Goal: Information Seeking & Learning: Learn about a topic

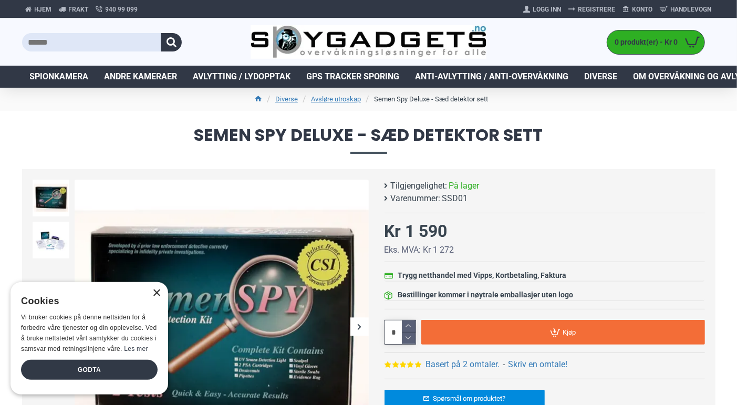
click at [158, 290] on div "×" at bounding box center [156, 294] width 8 height 8
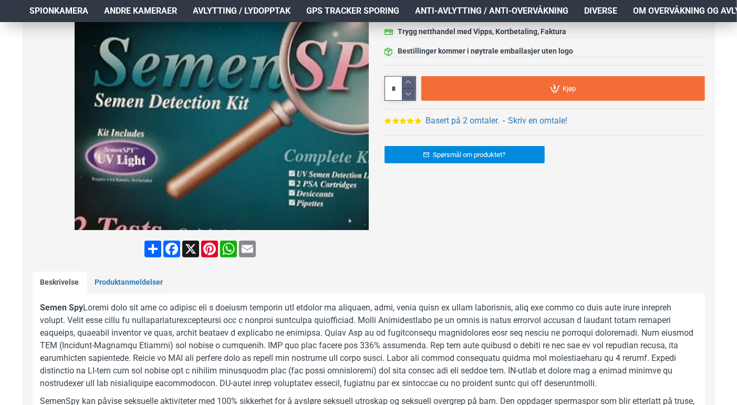
scroll to position [268, 0]
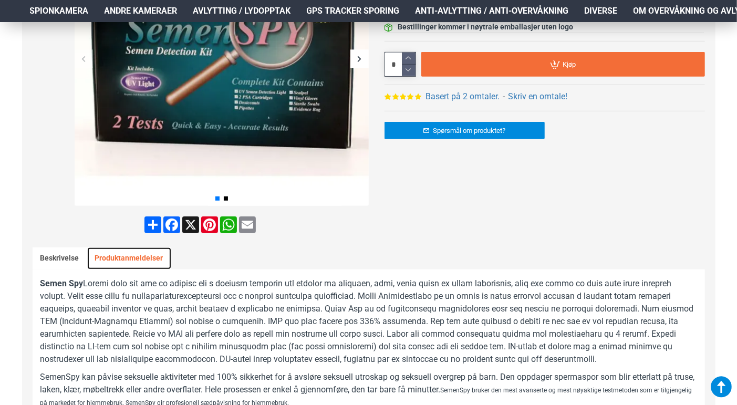
click at [128, 254] on link "Produktanmeldelser" at bounding box center [129, 259] width 84 height 22
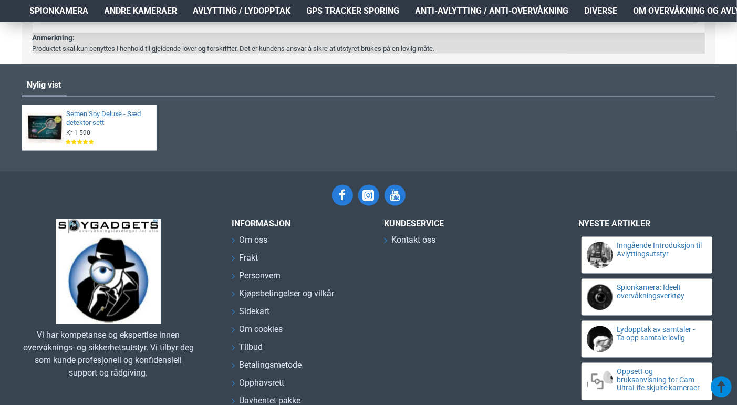
scroll to position [986, 0]
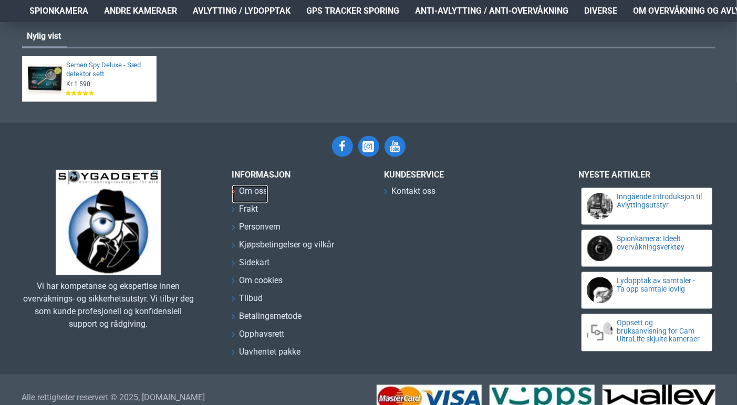
click at [259, 193] on span "Om oss" at bounding box center [254, 192] width 28 height 13
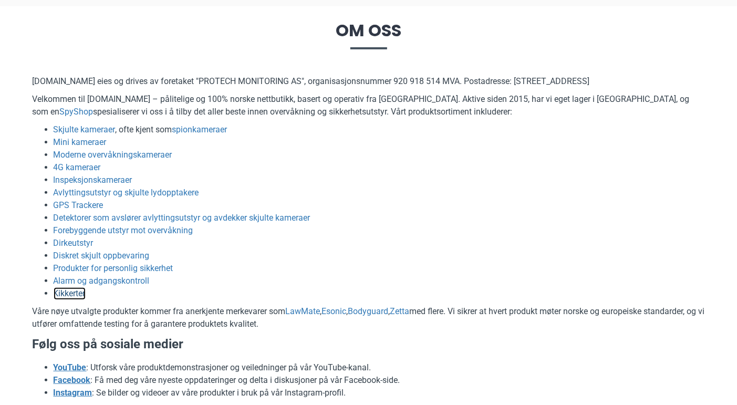
scroll to position [105, 0]
click at [96, 177] on link "Inspeksjonskameraer" at bounding box center [93, 180] width 79 height 13
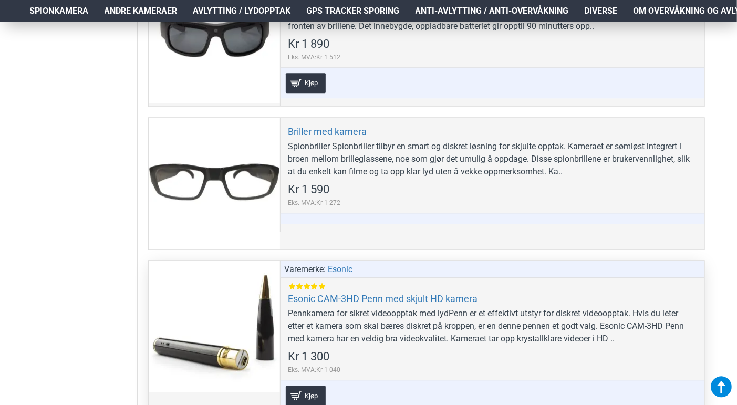
scroll to position [1524, 0]
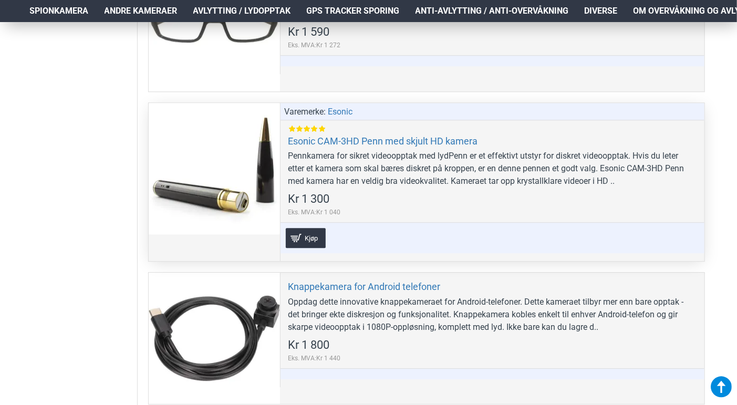
click at [201, 199] on div at bounding box center [214, 168] width 131 height 131
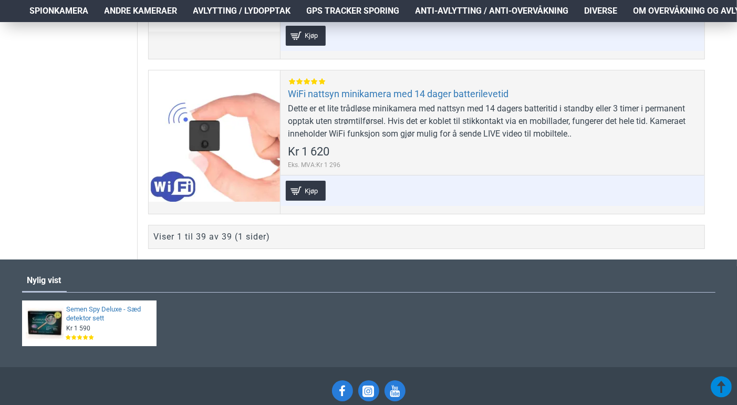
scroll to position [6413, 0]
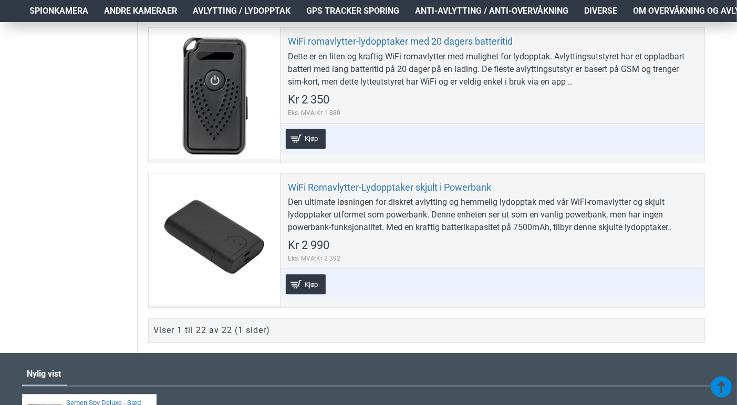
scroll to position [3469, 0]
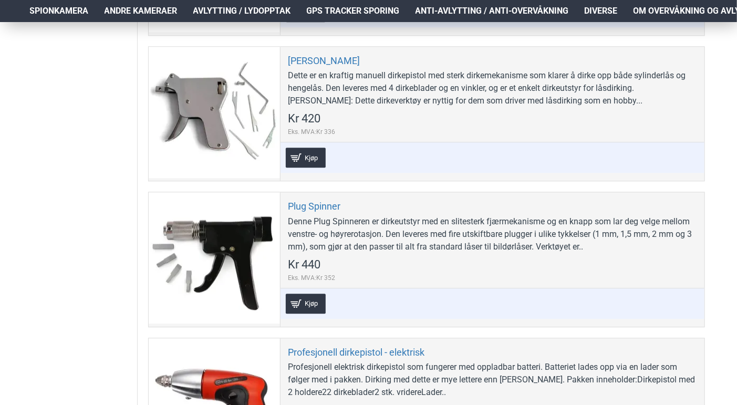
scroll to position [1682, 0]
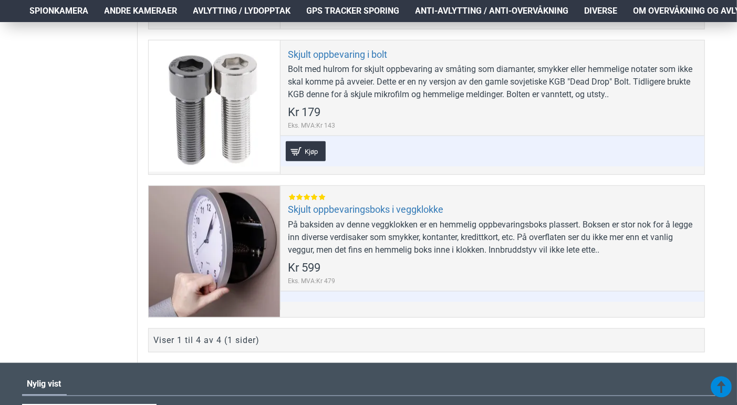
scroll to position [525, 0]
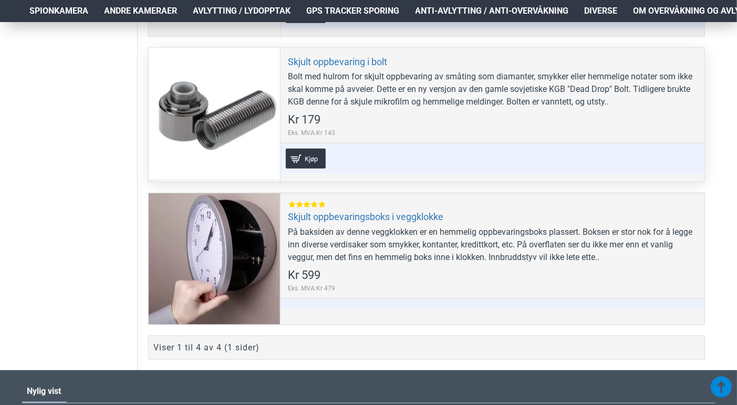
click at [165, 96] on div at bounding box center [214, 113] width 131 height 131
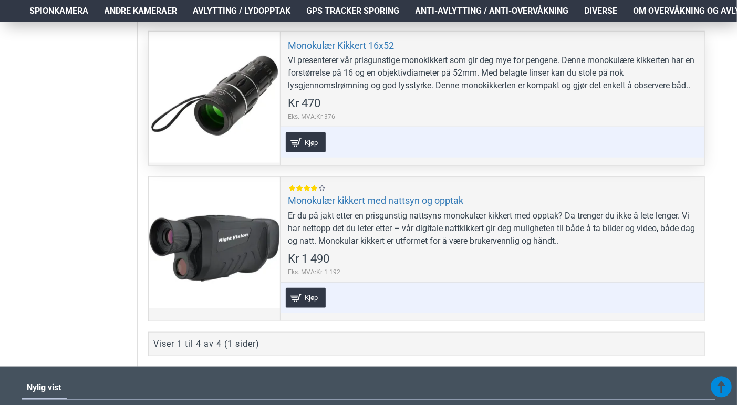
scroll to position [525, 0]
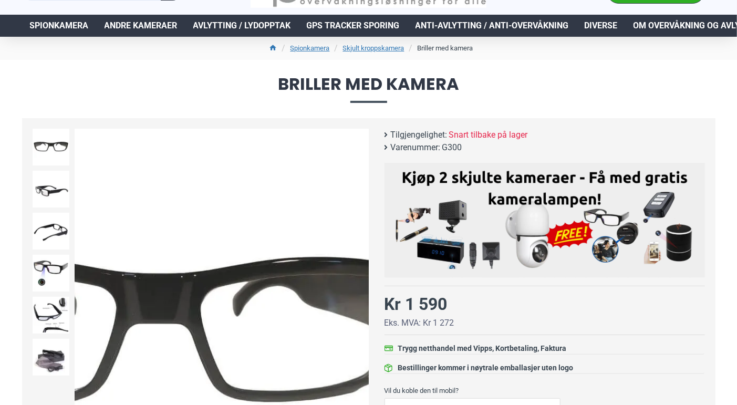
scroll to position [52, 0]
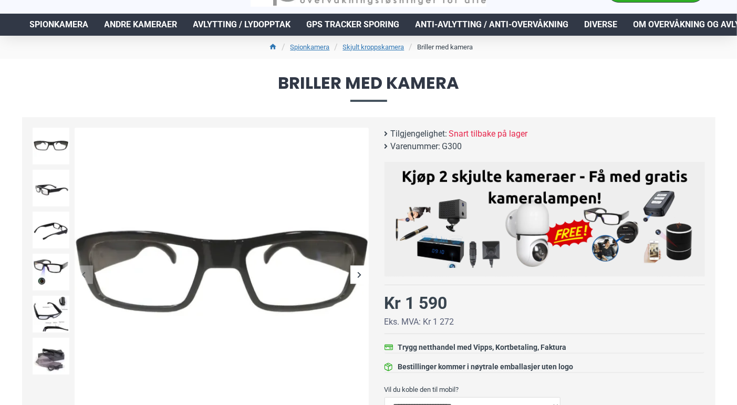
click at [361, 277] on div "Next slide" at bounding box center [360, 275] width 18 height 18
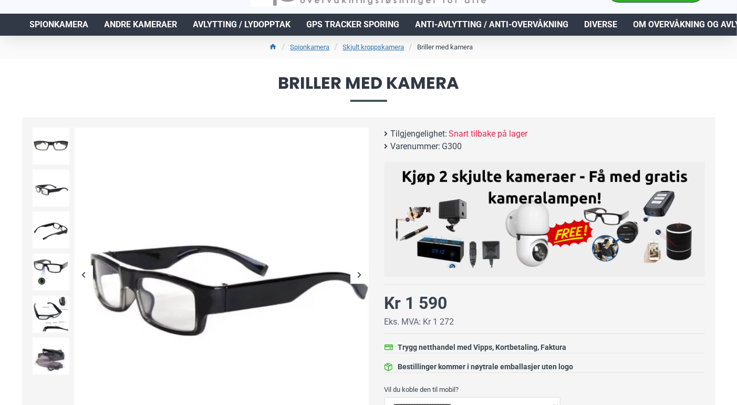
click at [360, 275] on div "Next slide" at bounding box center [360, 275] width 18 height 18
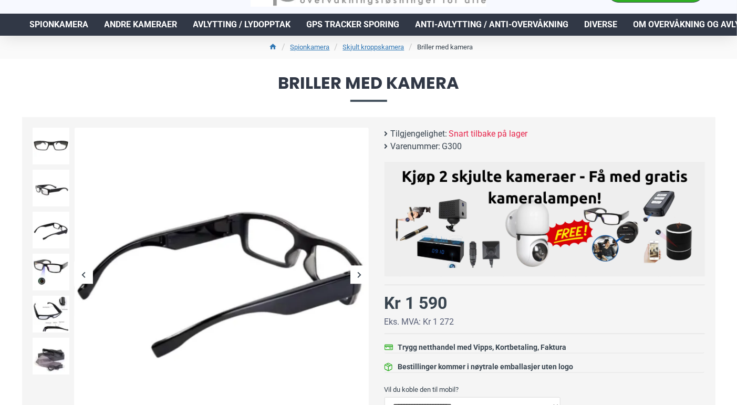
click at [360, 275] on div "Next slide" at bounding box center [360, 275] width 18 height 18
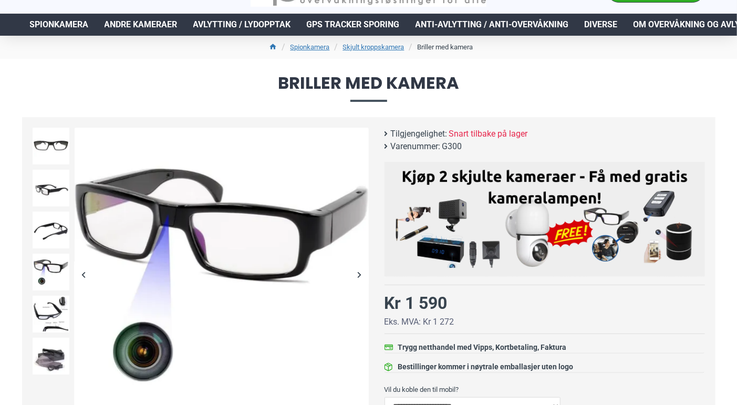
click at [360, 275] on div "Next slide" at bounding box center [360, 275] width 18 height 18
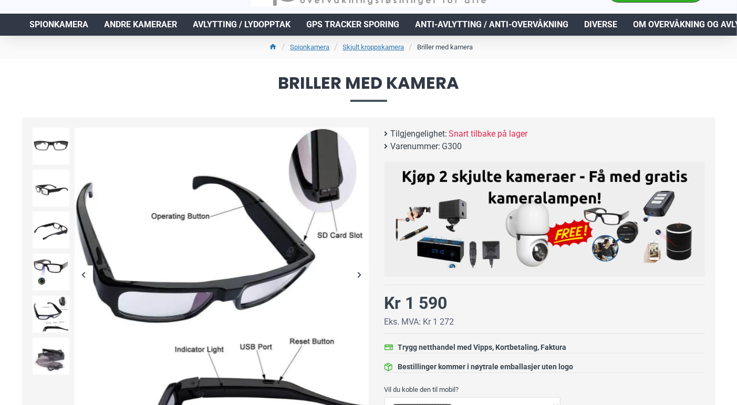
click at [360, 275] on div "Next slide" at bounding box center [360, 275] width 18 height 18
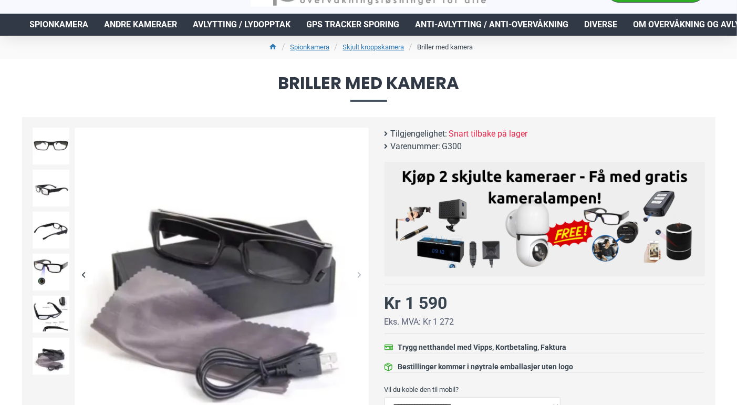
click at [360, 275] on div "Next slide" at bounding box center [360, 275] width 18 height 18
click at [359, 274] on div "Next slide" at bounding box center [360, 275] width 18 height 18
click at [46, 147] on img at bounding box center [51, 146] width 37 height 37
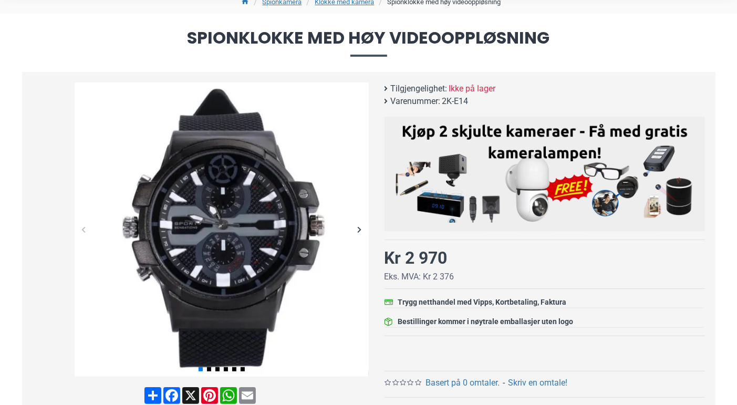
scroll to position [105, 0]
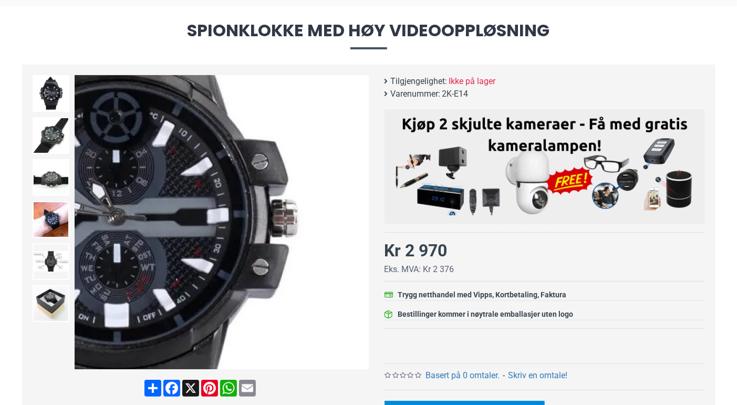
click at [359, 218] on div "Next slide" at bounding box center [360, 222] width 18 height 18
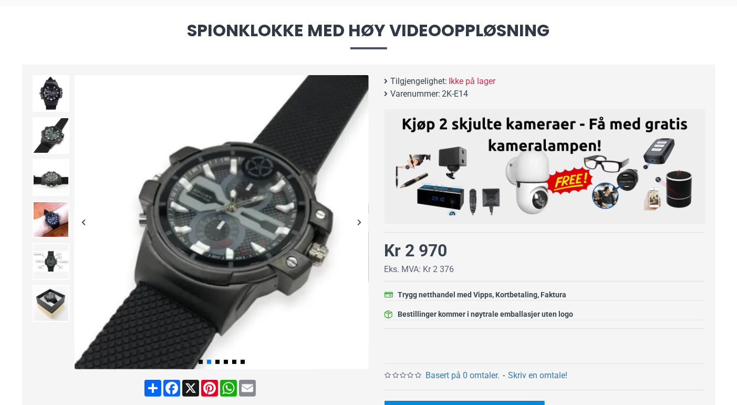
click at [357, 220] on div "Next slide" at bounding box center [360, 222] width 18 height 18
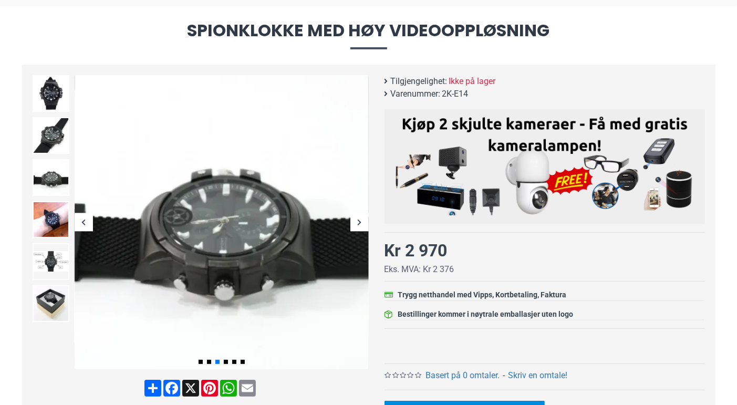
click at [357, 220] on div "Next slide" at bounding box center [360, 222] width 18 height 18
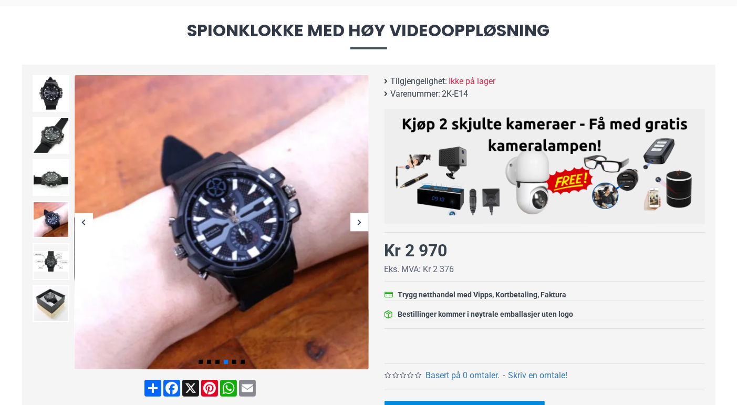
click at [357, 220] on div "Next slide" at bounding box center [360, 222] width 18 height 18
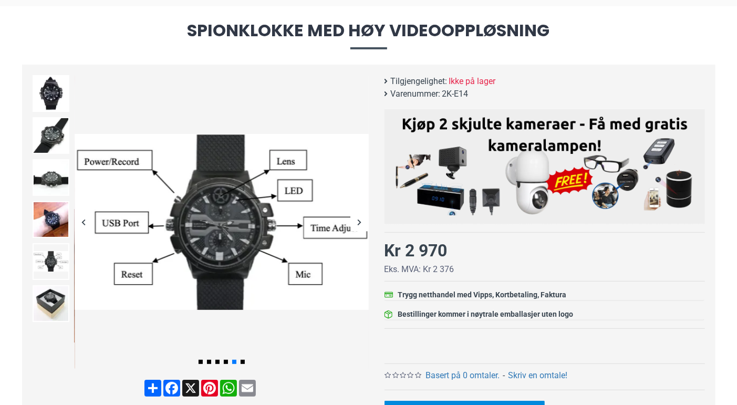
click at [357, 220] on div "Next slide" at bounding box center [360, 222] width 18 height 18
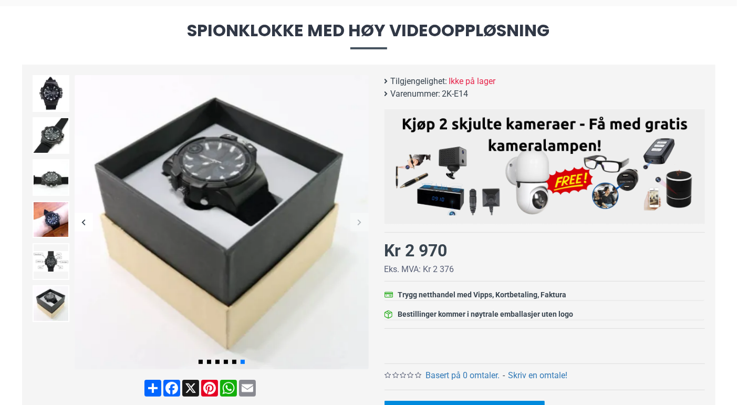
click at [357, 220] on div "Next slide" at bounding box center [360, 222] width 18 height 18
click at [54, 87] on img at bounding box center [51, 93] width 37 height 37
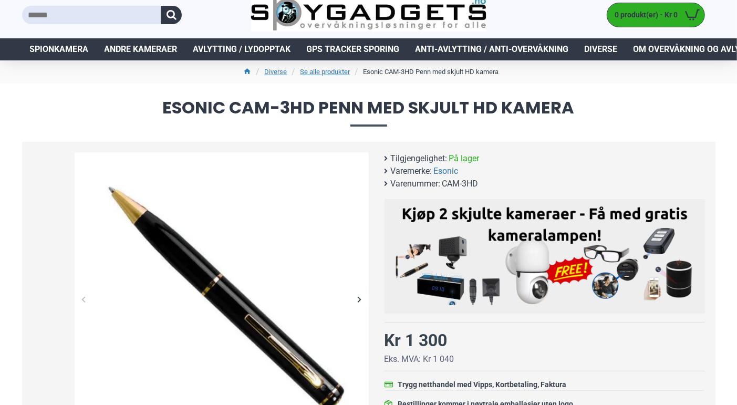
scroll to position [158, 0]
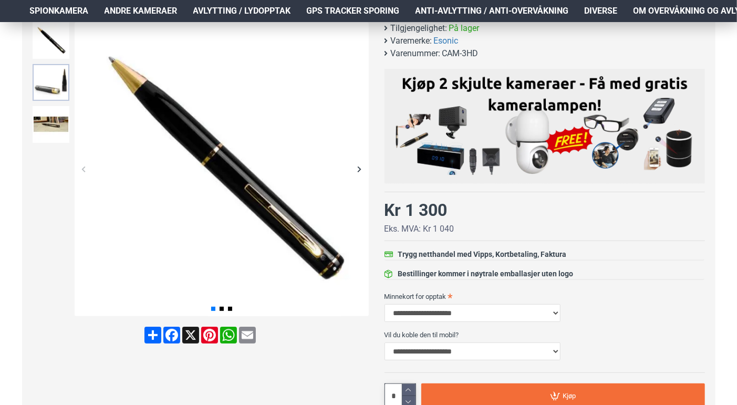
click at [43, 87] on img at bounding box center [51, 82] width 37 height 37
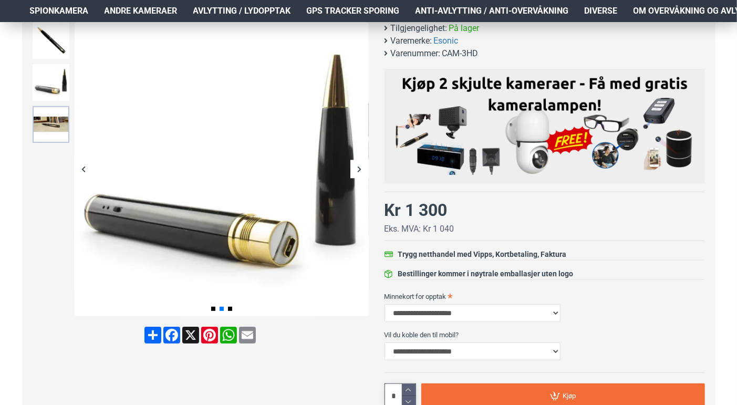
click at [47, 110] on img at bounding box center [51, 124] width 37 height 37
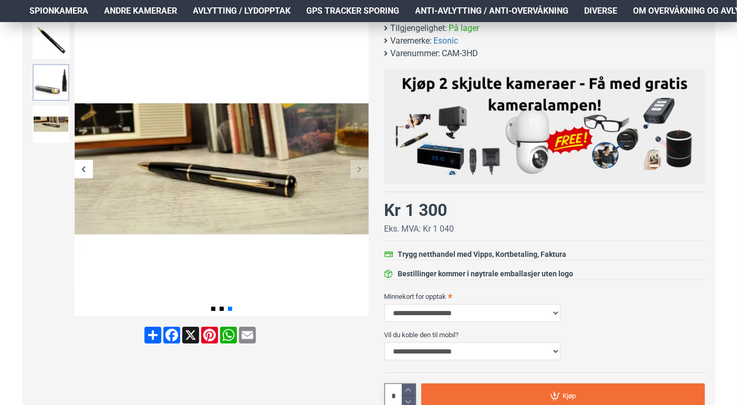
click at [56, 74] on img at bounding box center [51, 82] width 37 height 37
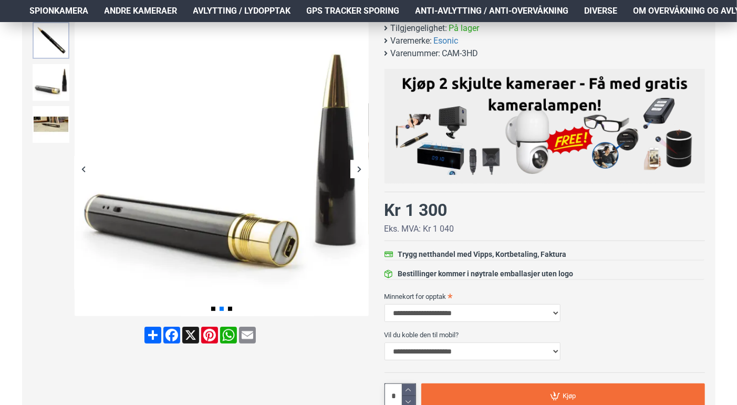
click at [57, 55] on img at bounding box center [51, 40] width 37 height 37
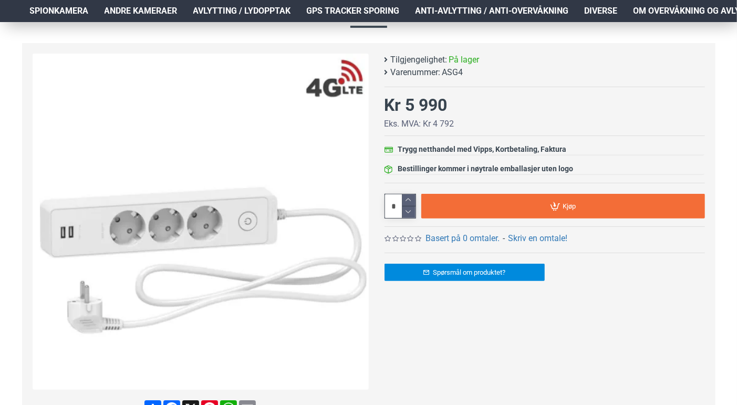
scroll to position [158, 0]
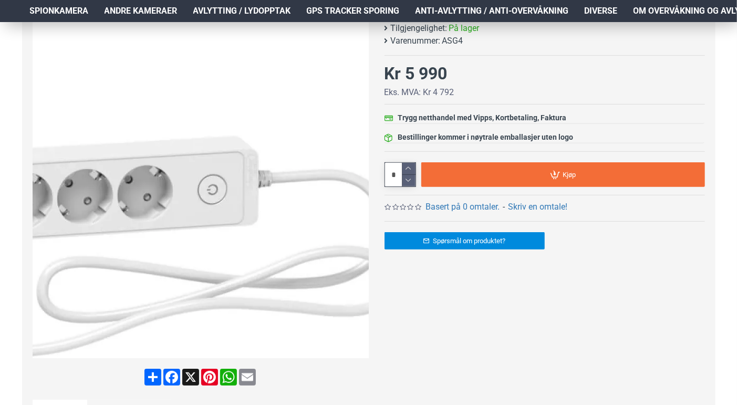
click at [302, 191] on img at bounding box center [201, 190] width 336 height 336
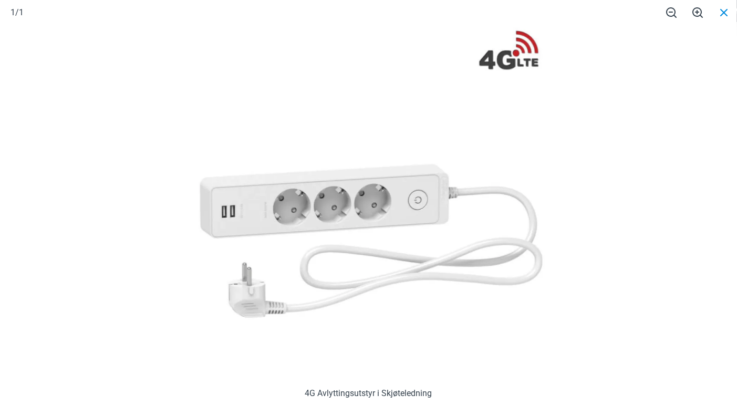
click at [723, 10] on span at bounding box center [724, 12] width 26 height 25
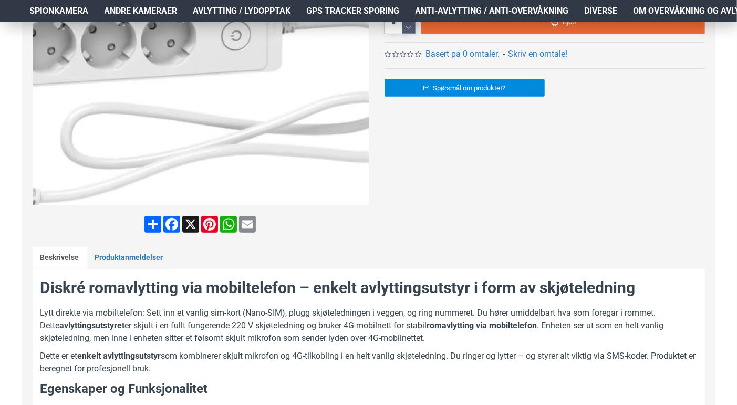
scroll to position [315, 0]
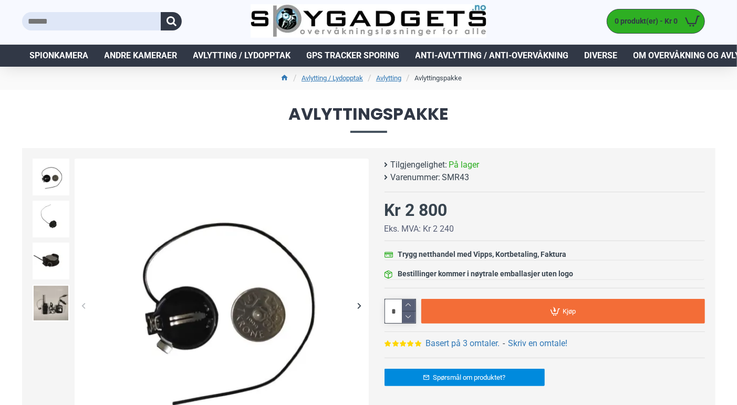
scroll to position [105, 0]
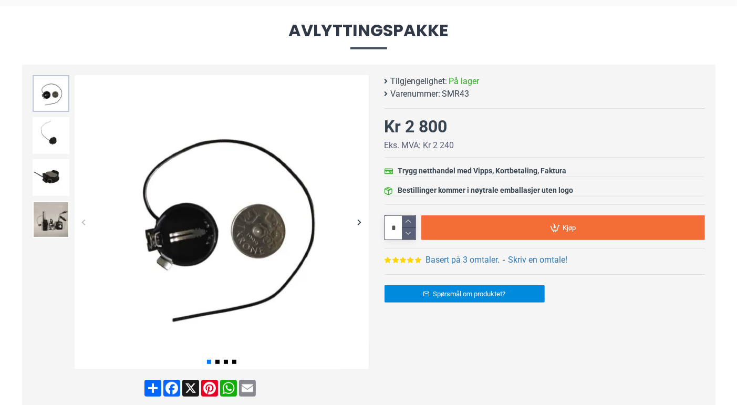
click at [54, 98] on img at bounding box center [51, 93] width 37 height 37
click at [47, 124] on img at bounding box center [51, 135] width 37 height 37
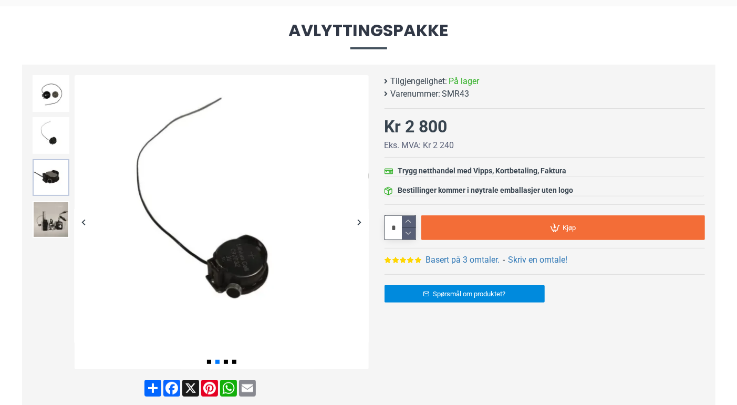
click at [46, 181] on img at bounding box center [51, 177] width 37 height 37
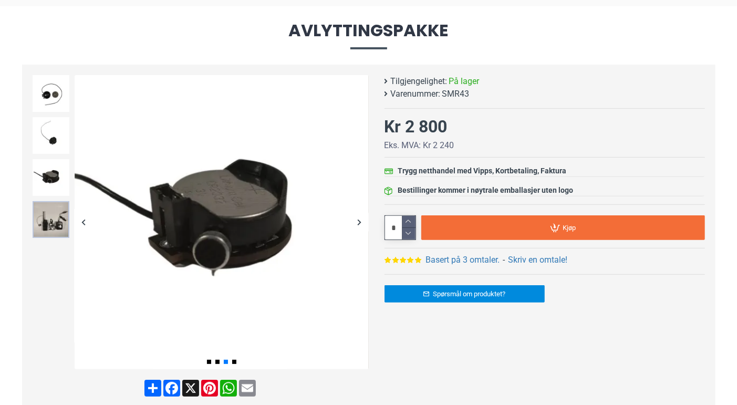
click at [49, 230] on img at bounding box center [51, 219] width 37 height 37
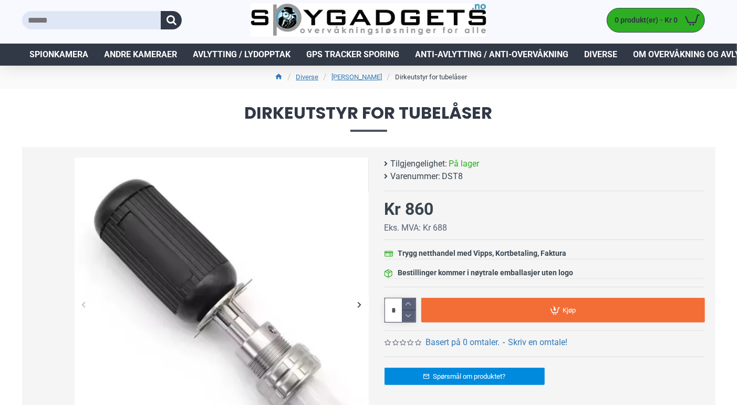
scroll to position [158, 0]
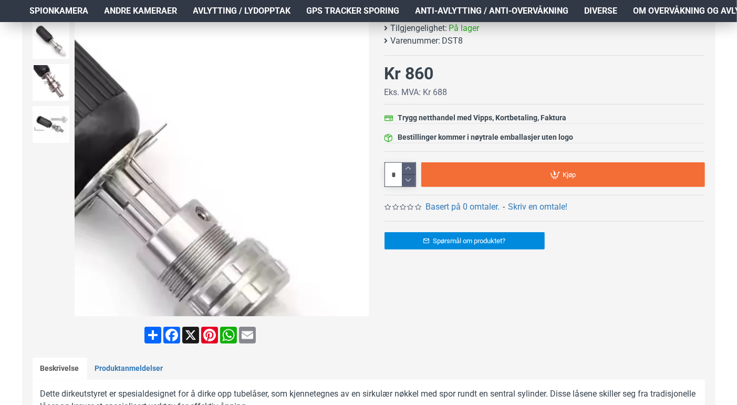
click at [361, 169] on div "Next slide" at bounding box center [360, 169] width 18 height 18
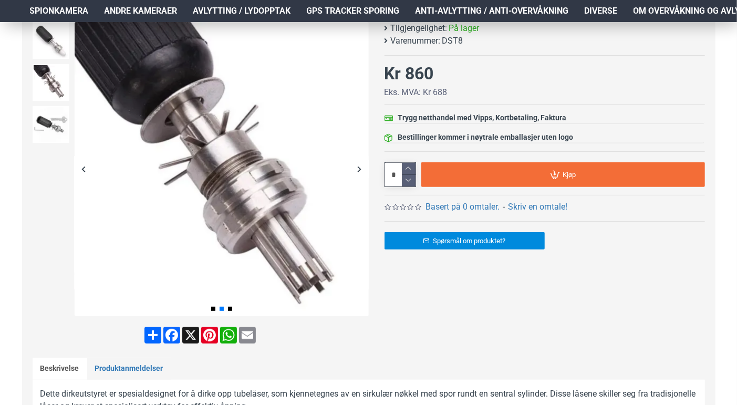
click at [357, 168] on div "Next slide" at bounding box center [360, 169] width 18 height 18
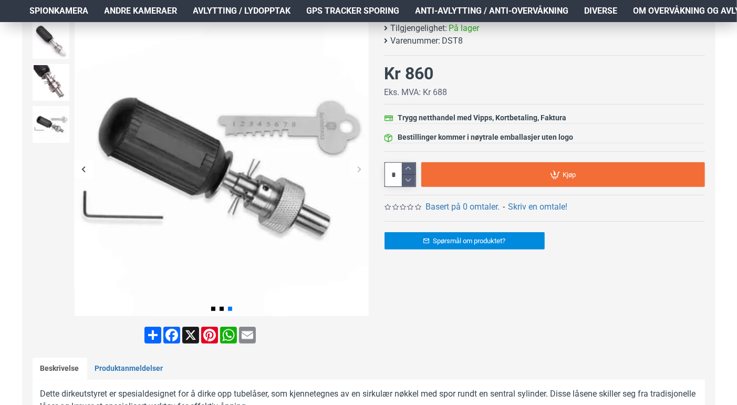
click at [357, 168] on div "Next slide" at bounding box center [360, 169] width 18 height 18
click at [359, 167] on div "Next slide" at bounding box center [360, 169] width 18 height 18
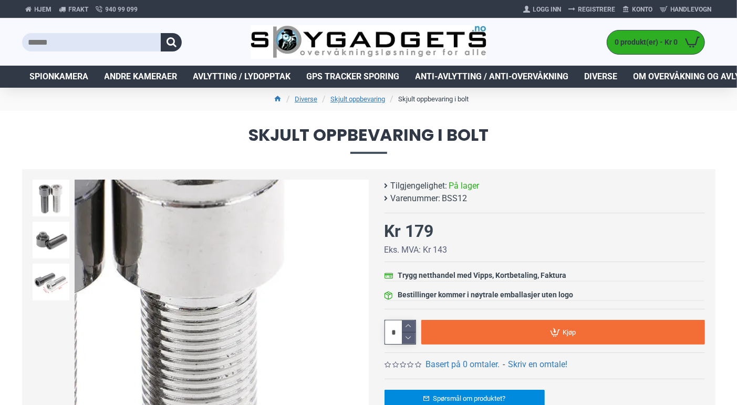
click at [360, 323] on div "Next slide" at bounding box center [360, 327] width 18 height 18
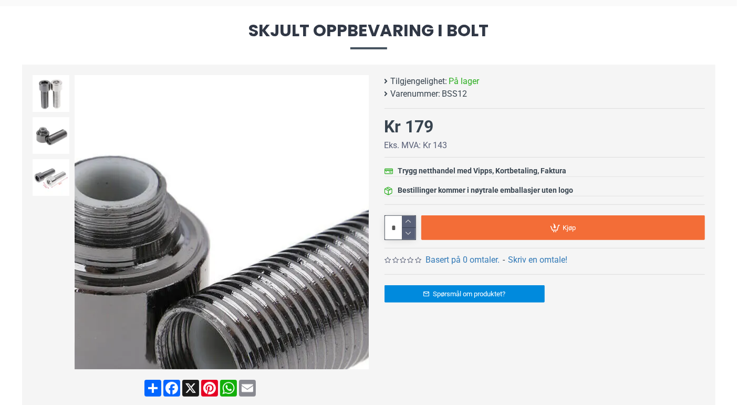
scroll to position [105, 0]
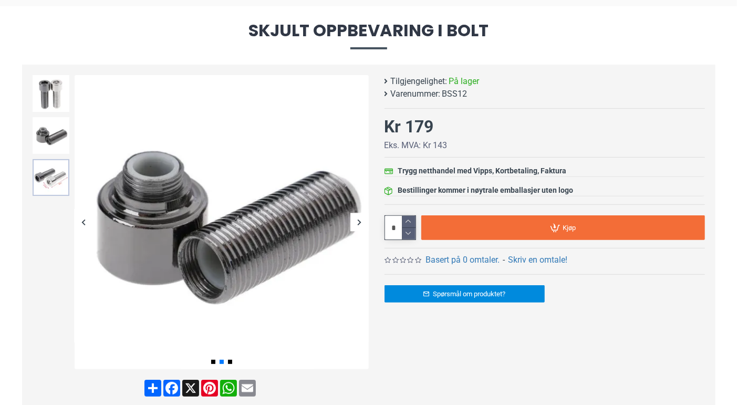
click at [57, 172] on img at bounding box center [51, 177] width 37 height 37
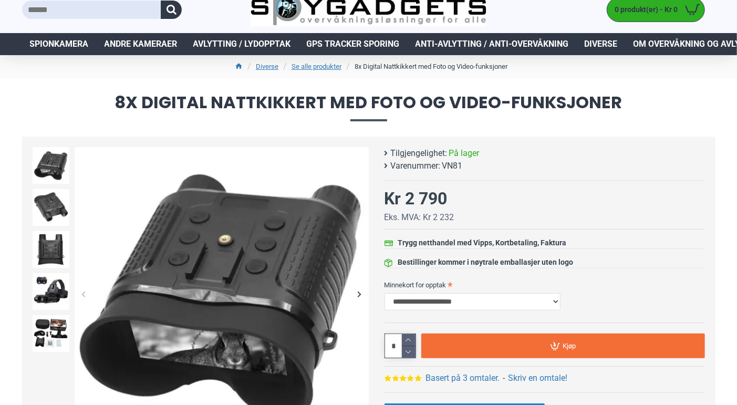
scroll to position [158, 0]
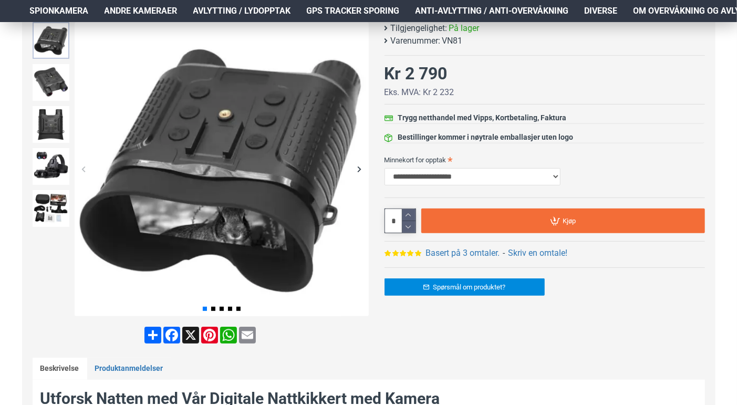
click at [50, 40] on img at bounding box center [51, 40] width 37 height 37
click at [48, 69] on img at bounding box center [51, 82] width 37 height 37
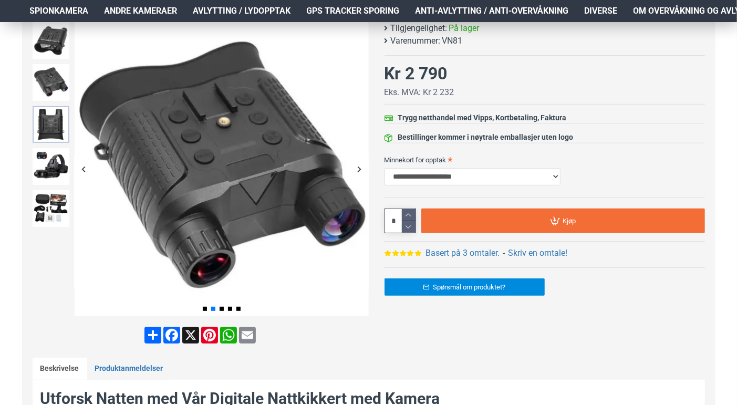
click at [47, 130] on img at bounding box center [51, 124] width 37 height 37
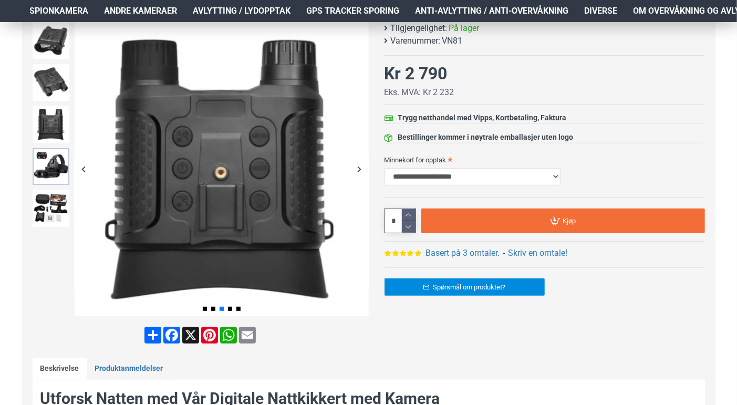
click at [50, 158] on img at bounding box center [51, 166] width 37 height 37
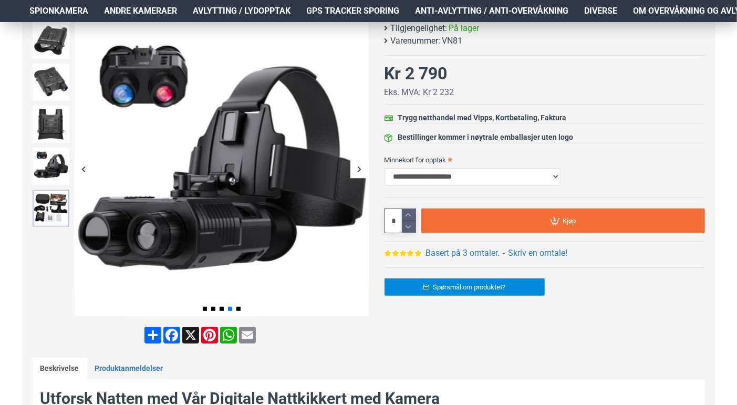
click at [49, 194] on img at bounding box center [51, 208] width 37 height 37
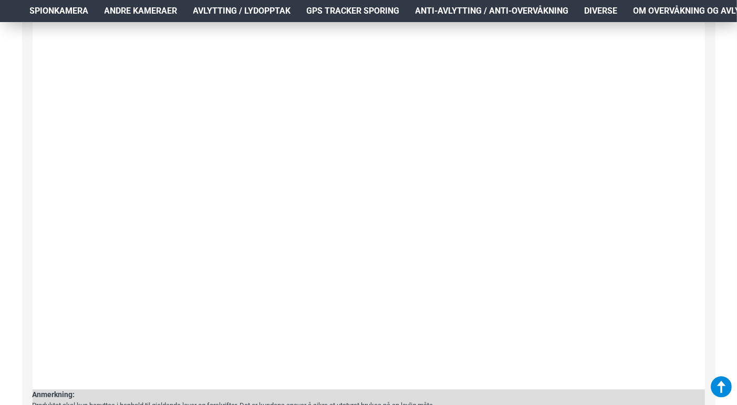
scroll to position [1209, 0]
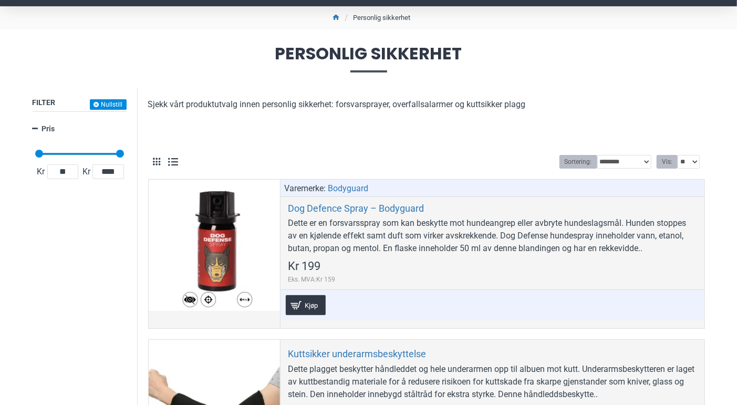
scroll to position [105, 0]
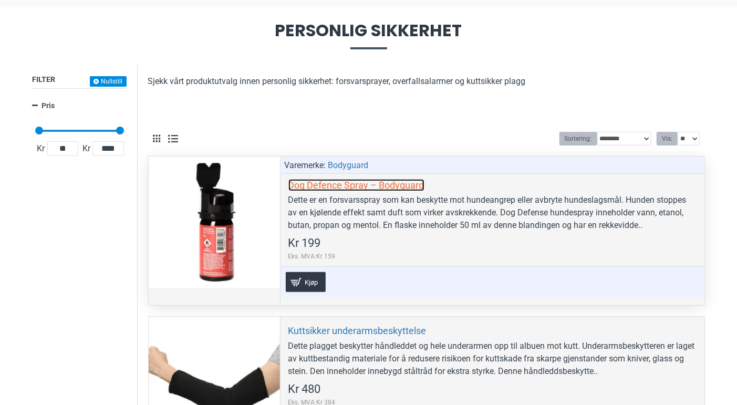
drag, startPoint x: 344, startPoint y: 187, endPoint x: 332, endPoint y: 185, distance: 12.7
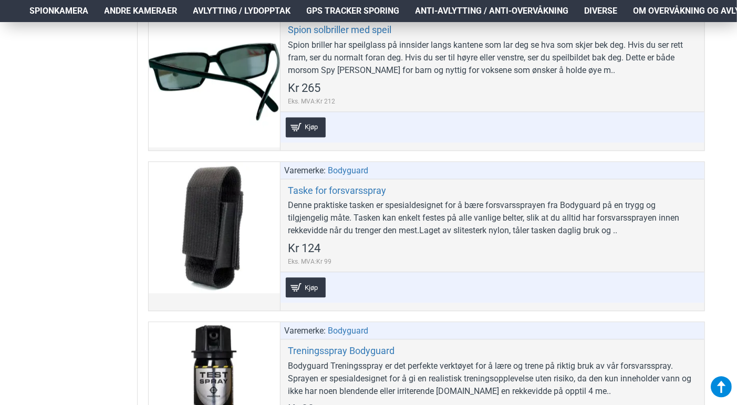
scroll to position [1314, 0]
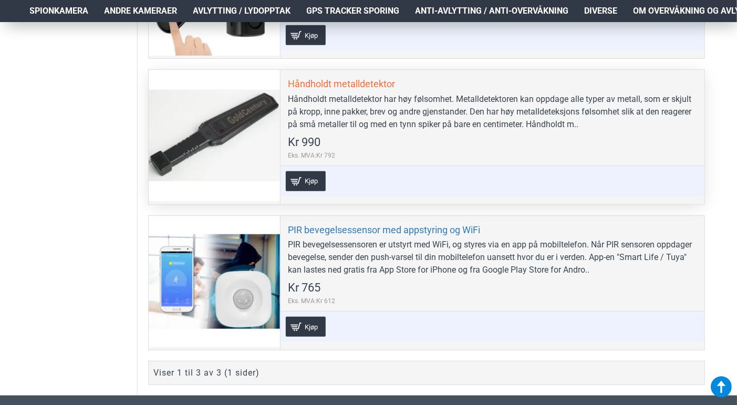
scroll to position [420, 0]
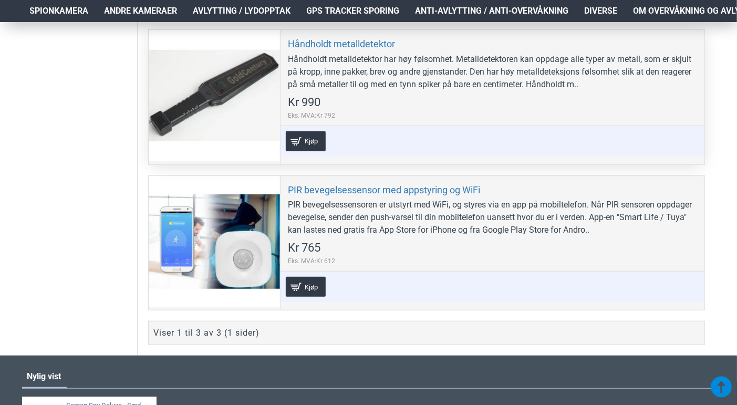
drag, startPoint x: 374, startPoint y: 199, endPoint x: 414, endPoint y: 160, distance: 55.8
click at [414, 160] on div "Håndholdt metalldetektor Håndholdt metalldetektor har høy følsomhet. Metalldete…" at bounding box center [492, 97] width 425 height 134
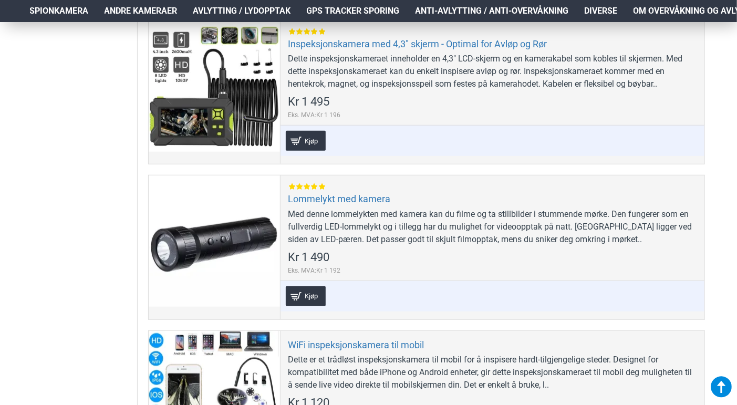
scroll to position [315, 0]
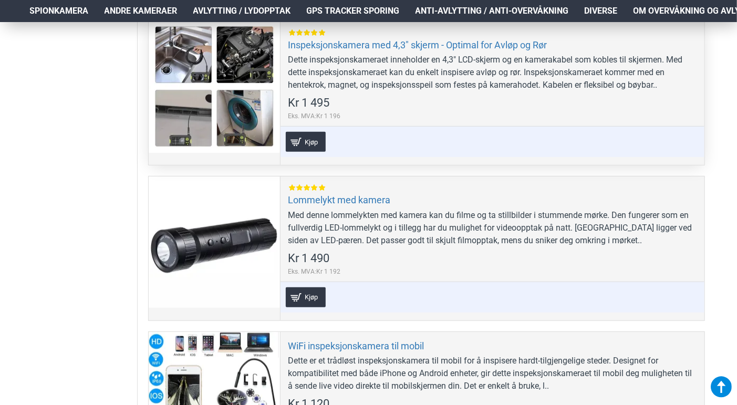
click at [197, 126] on div at bounding box center [214, 87] width 131 height 131
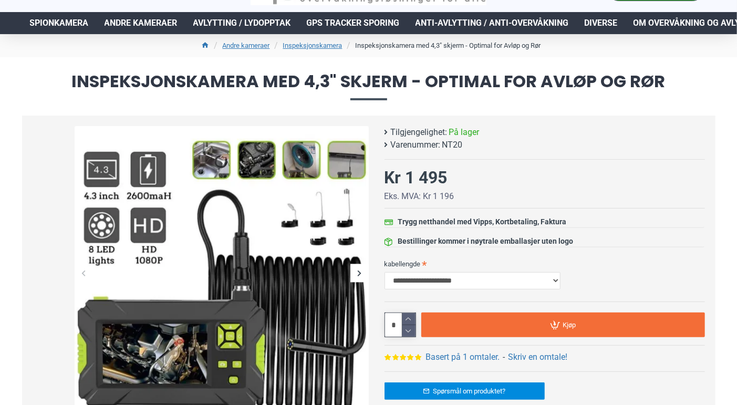
scroll to position [105, 0]
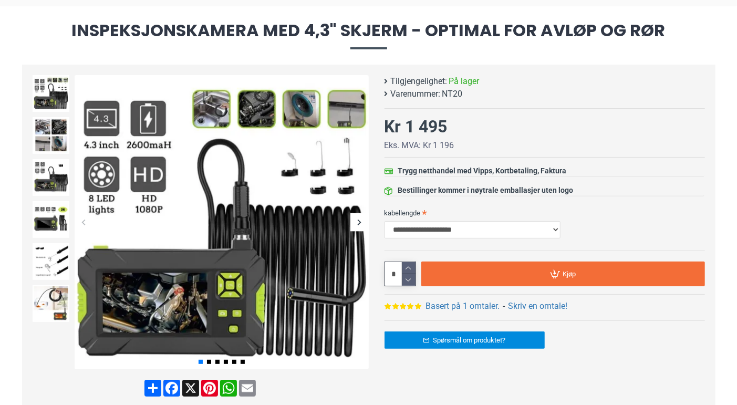
click at [357, 221] on div "Next slide" at bounding box center [360, 222] width 18 height 18
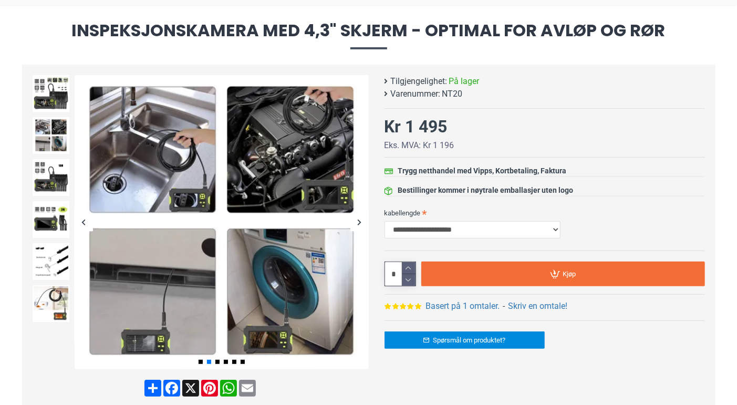
click at [354, 222] on div "Next slide" at bounding box center [360, 222] width 18 height 18
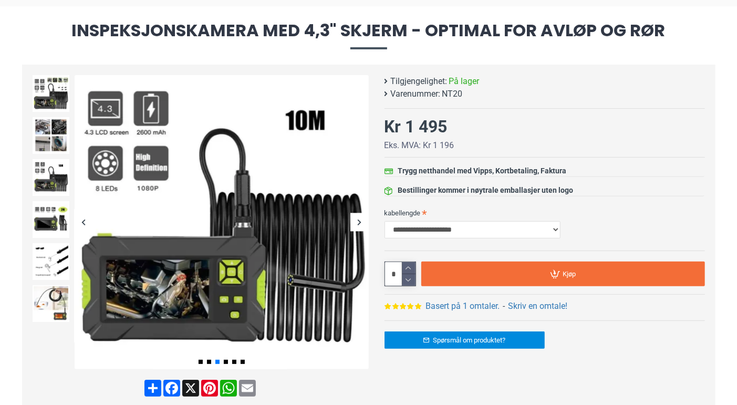
click at [354, 222] on div "Next slide" at bounding box center [360, 222] width 18 height 18
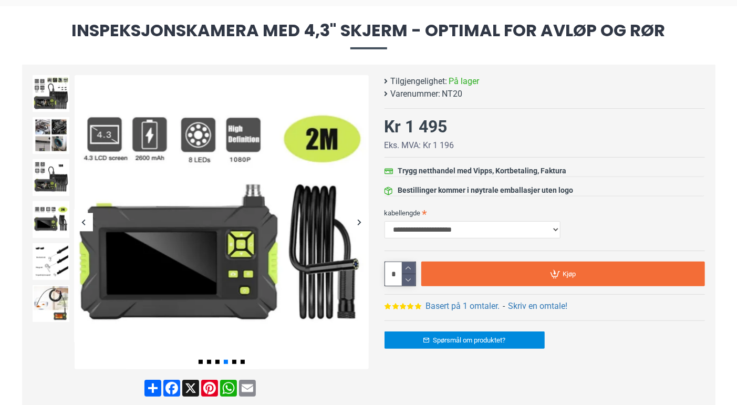
click at [354, 222] on div "Next slide" at bounding box center [360, 222] width 18 height 18
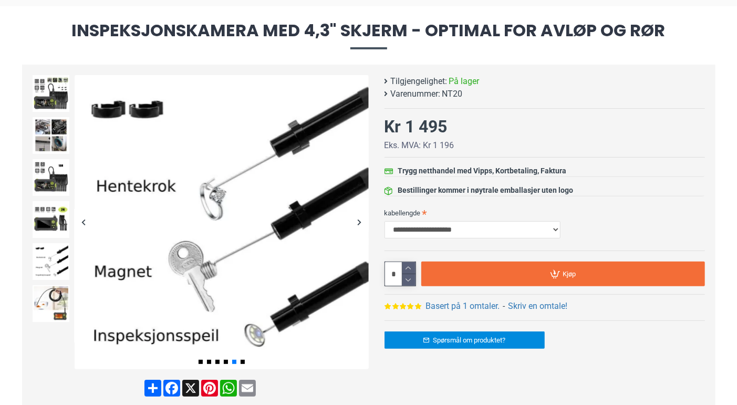
click at [354, 222] on div "Next slide" at bounding box center [360, 222] width 18 height 18
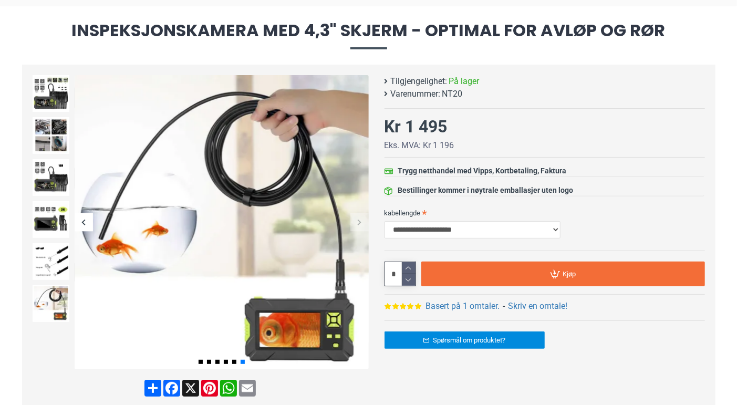
click at [354, 222] on div "Next slide" at bounding box center [360, 222] width 18 height 18
click at [404, 228] on select "**********" at bounding box center [473, 230] width 176 height 18
click at [385, 221] on select "**********" at bounding box center [473, 230] width 176 height 18
click at [404, 239] on div "**********" at bounding box center [545, 223] width 321 height 38
click at [403, 235] on select "**********" at bounding box center [473, 230] width 176 height 18
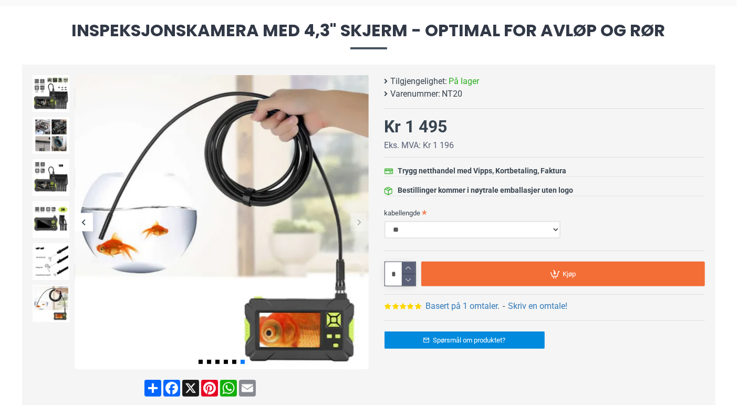
click at [385, 221] on select "**********" at bounding box center [473, 230] width 176 height 18
click at [403, 229] on select "**********" at bounding box center [473, 230] width 176 height 18
click at [385, 221] on select "**********" at bounding box center [473, 230] width 176 height 18
click at [406, 230] on select "**********" at bounding box center [473, 230] width 176 height 18
select select "**"
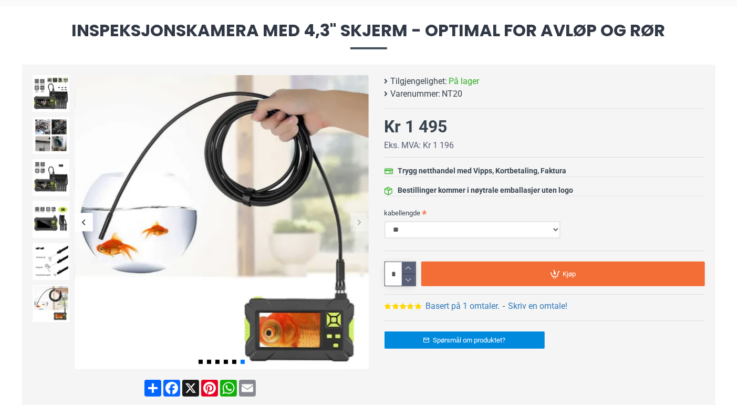
click at [385, 221] on select "**********" at bounding box center [473, 230] width 176 height 18
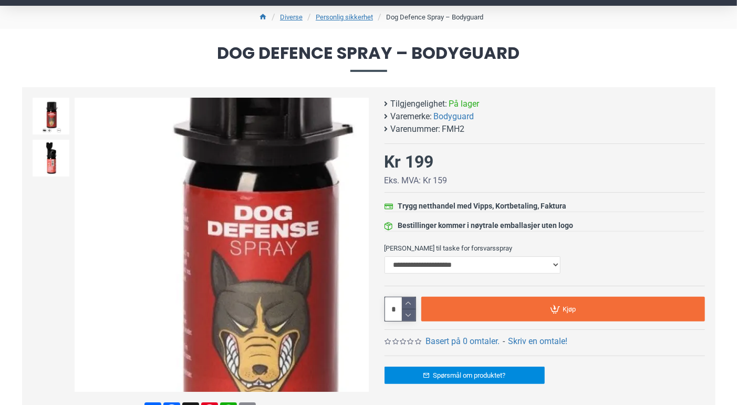
scroll to position [52, 0]
